Goal: Information Seeking & Learning: Learn about a topic

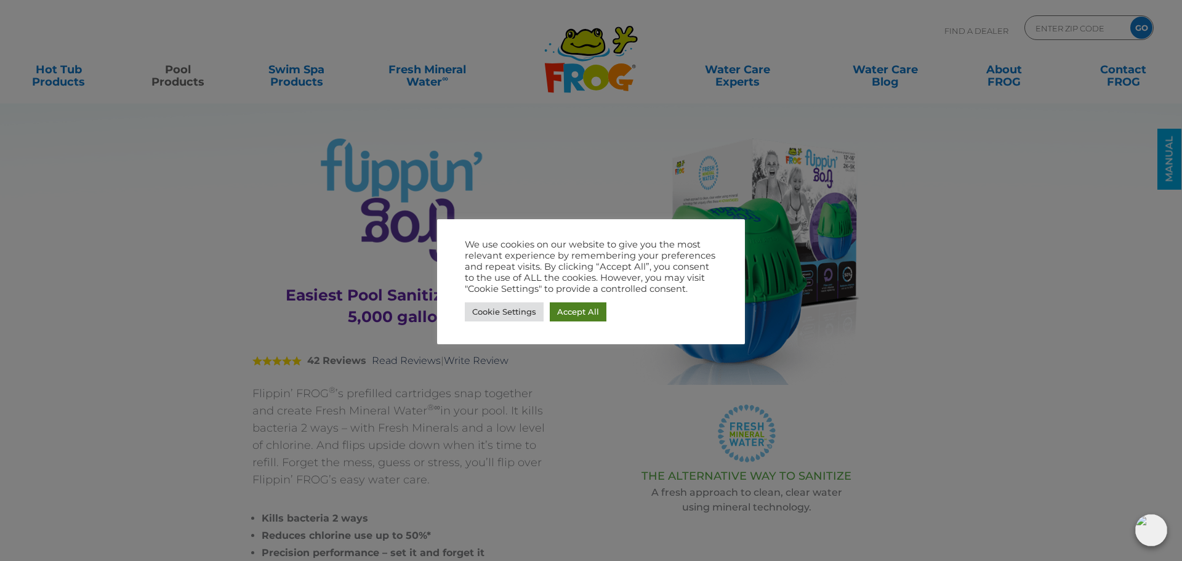
click at [579, 316] on link "Accept All" at bounding box center [578, 311] width 57 height 19
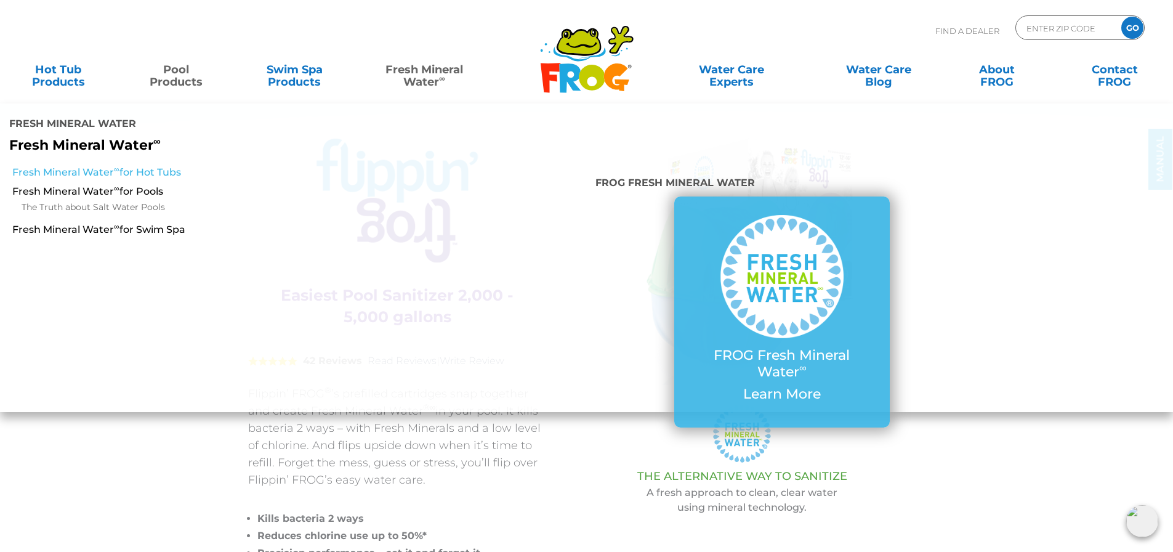
click at [108, 166] on link "Fresh Mineral Water ∞ for Hot Tubs" at bounding box center [201, 173] width 379 height 14
